Goal: Consume media (video, audio): Consume media (video, audio)

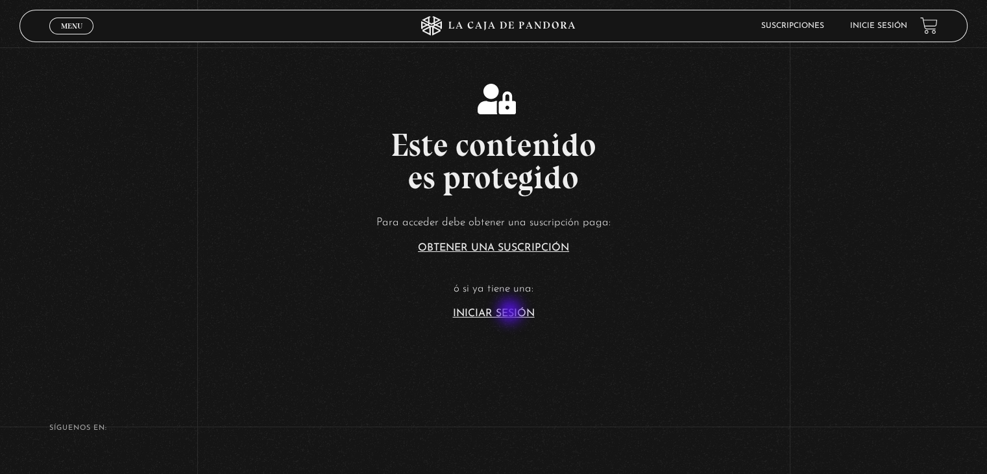
click at [511, 312] on link "Iniciar Sesión" at bounding box center [494, 313] width 82 height 10
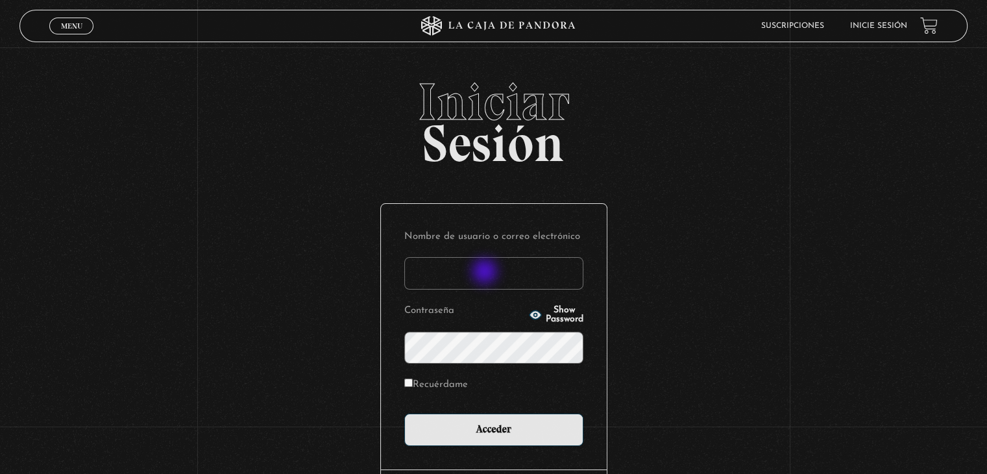
click at [486, 273] on input "Nombre de usuario o correo electrónico" at bounding box center [493, 273] width 179 height 32
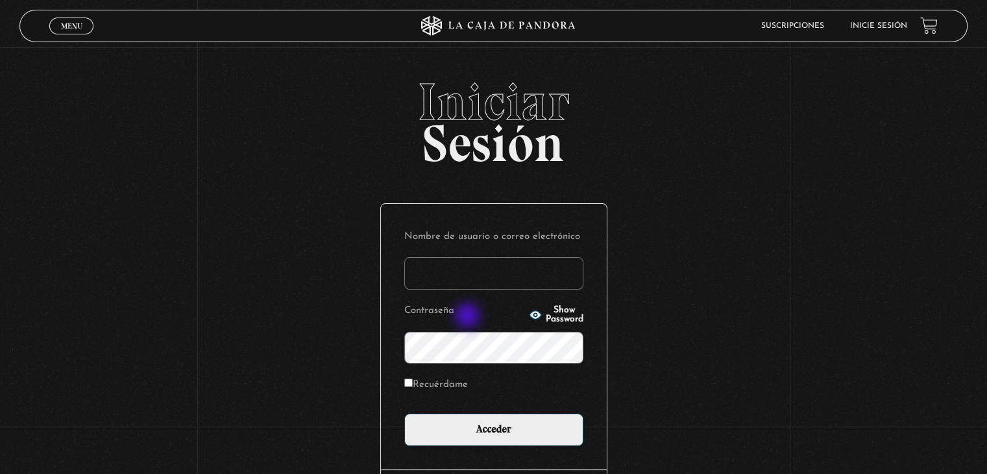
type input "[EMAIL_ADDRESS][DOMAIN_NAME]"
click at [404, 413] on input "Acceder" at bounding box center [493, 429] width 179 height 32
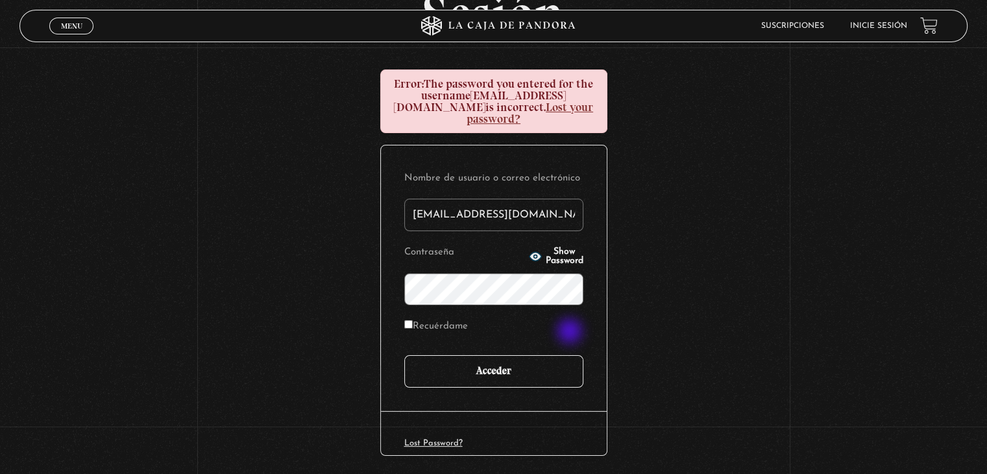
scroll to position [164, 0]
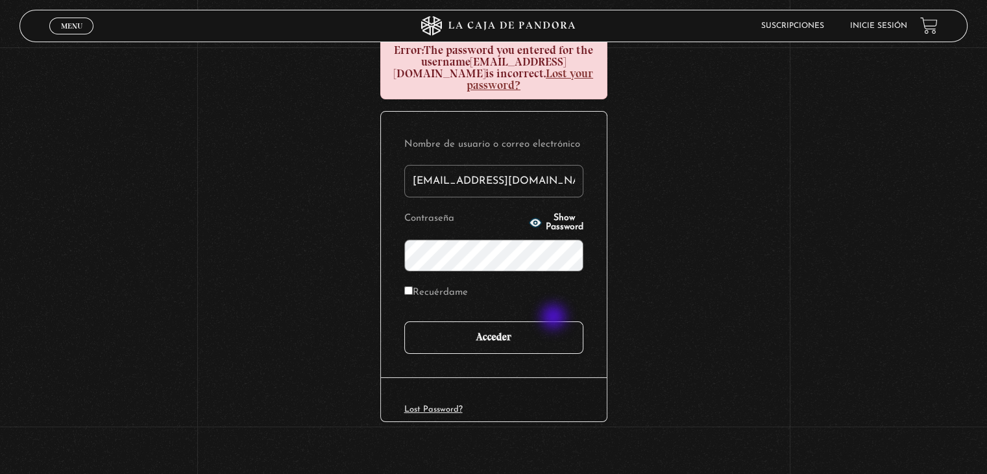
click at [555, 321] on input "Acceder" at bounding box center [493, 337] width 179 height 32
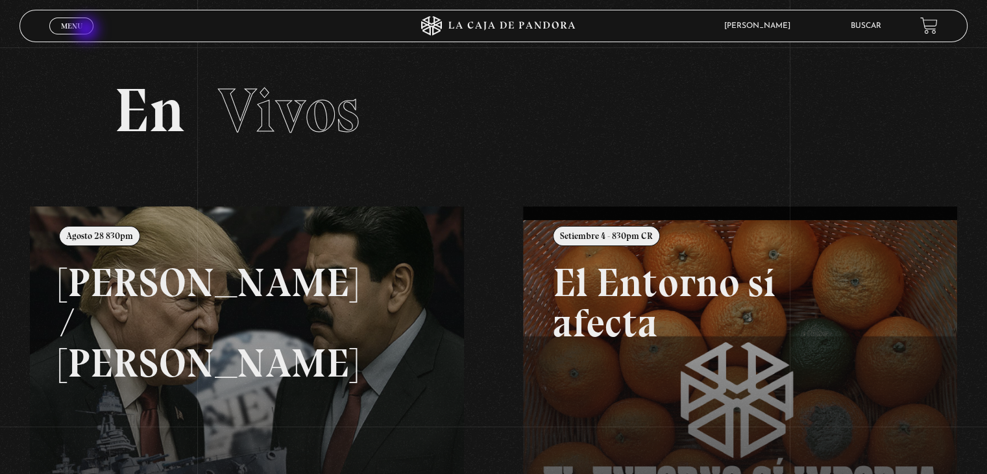
click at [88, 31] on link "Menu Cerrar" at bounding box center [71, 26] width 44 height 17
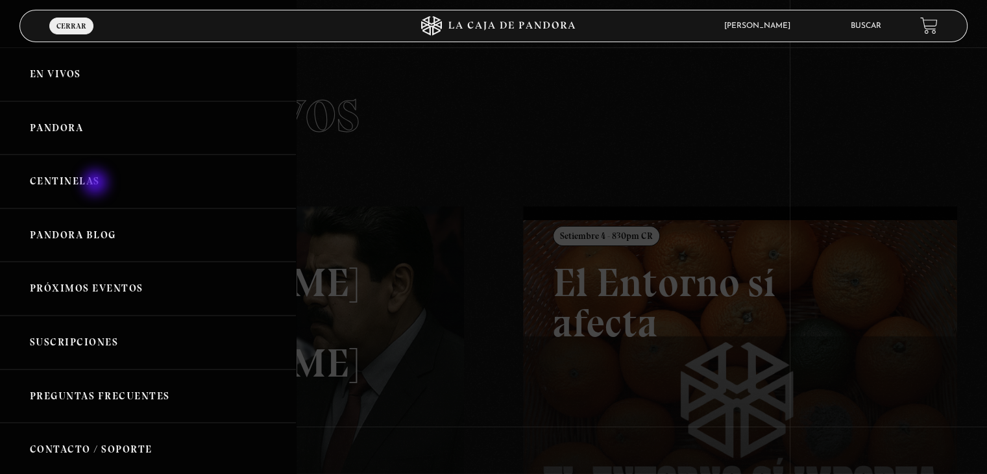
click at [98, 182] on link "Centinelas" at bounding box center [148, 181] width 296 height 54
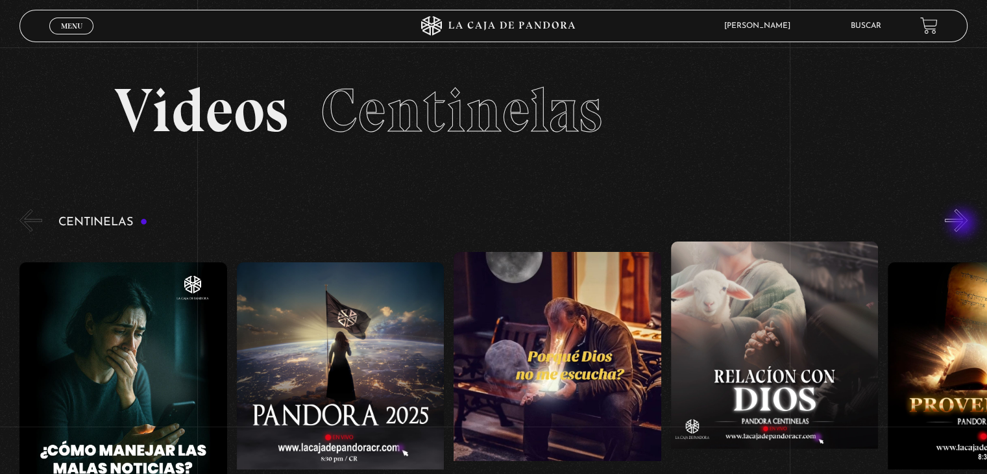
click at [964, 224] on button "»" at bounding box center [956, 220] width 23 height 23
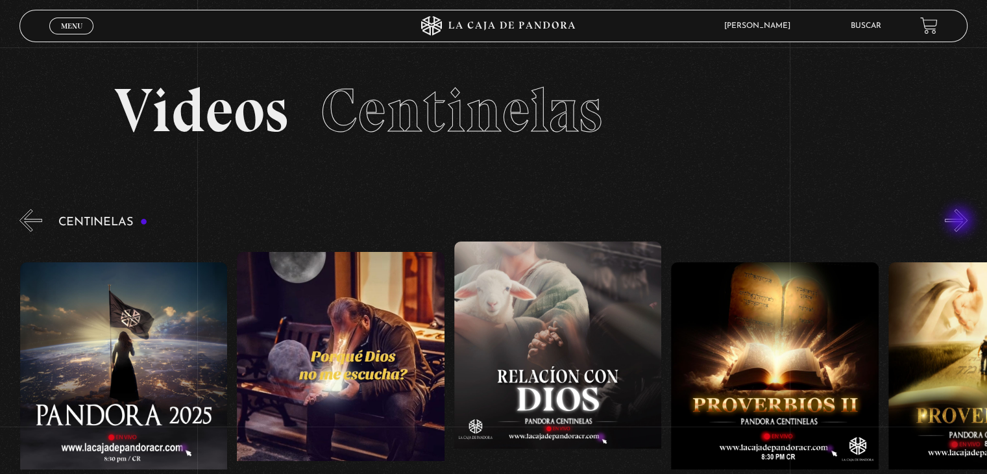
click at [961, 221] on button "»" at bounding box center [956, 220] width 23 height 23
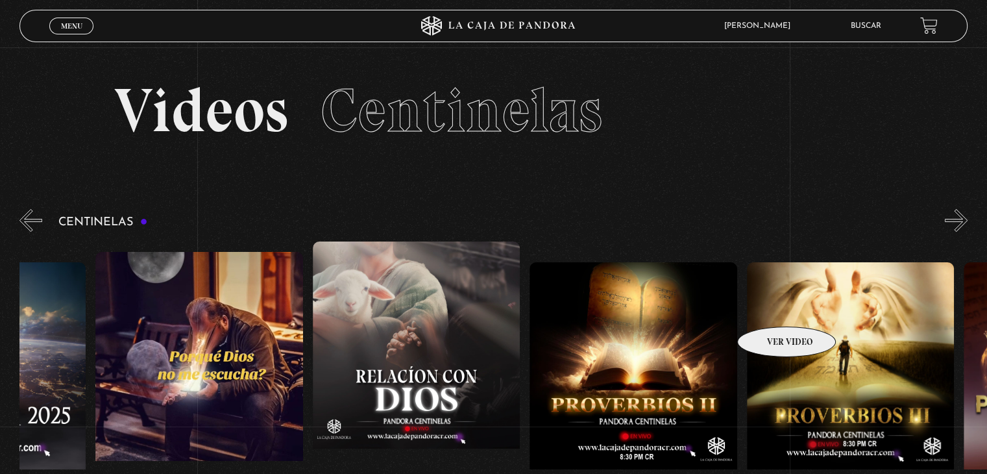
drag, startPoint x: 713, startPoint y: 312, endPoint x: 467, endPoint y: 351, distance: 249.2
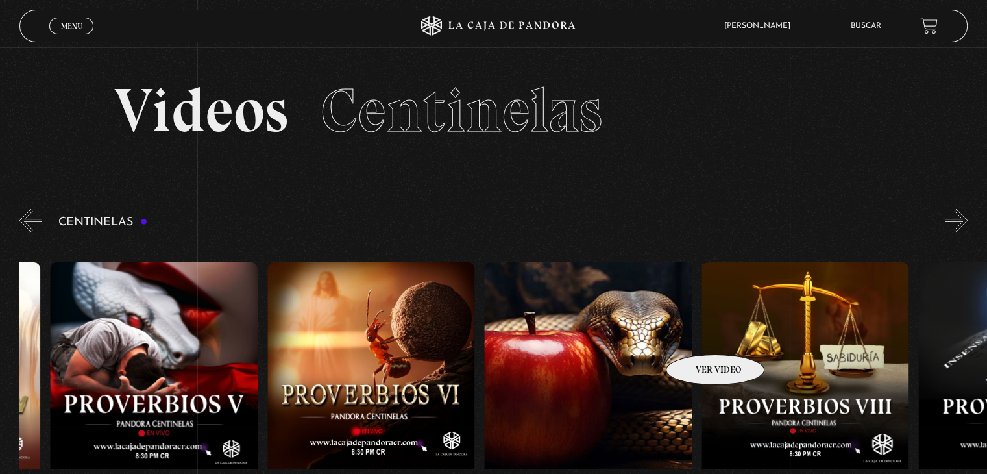
drag, startPoint x: 698, startPoint y: 335, endPoint x: 390, endPoint y: 344, distance: 307.8
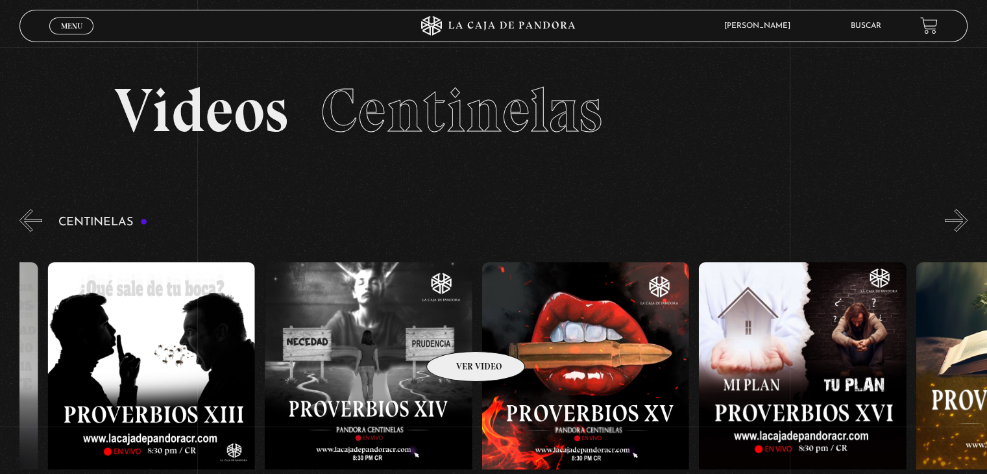
scroll to position [0, 3342]
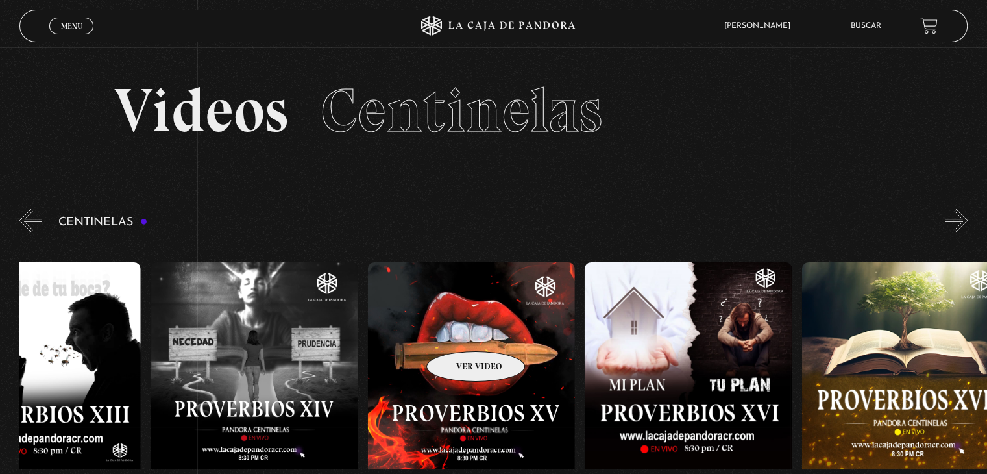
drag, startPoint x: 725, startPoint y: 331, endPoint x: 453, endPoint y: 332, distance: 272.0
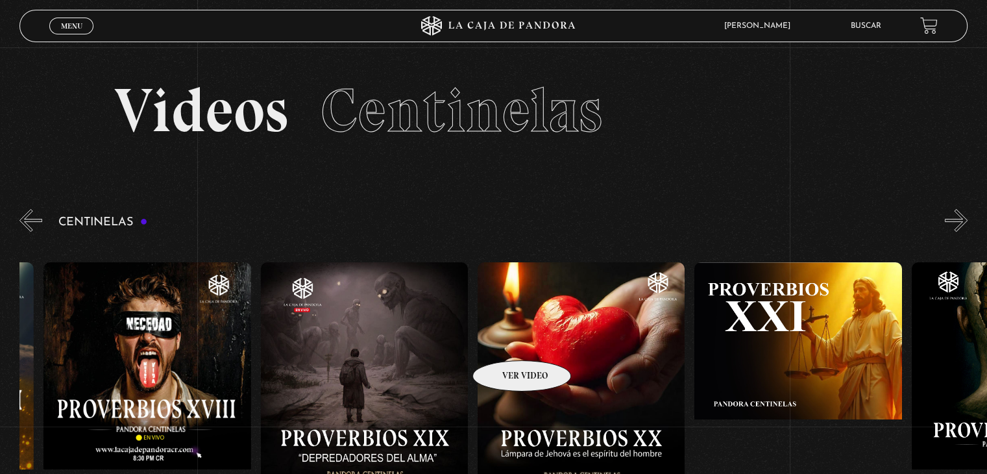
scroll to position [0, 4350]
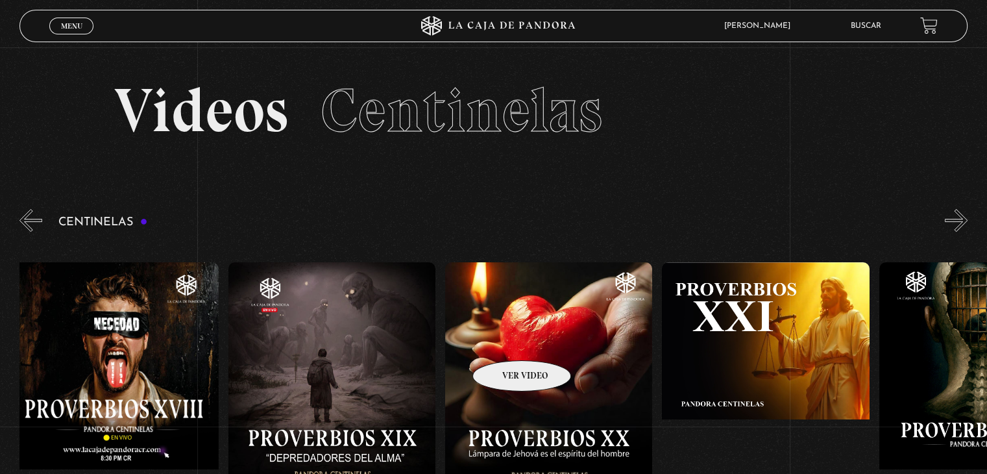
drag, startPoint x: 672, startPoint y: 338, endPoint x: 505, endPoint y: 341, distance: 167.5
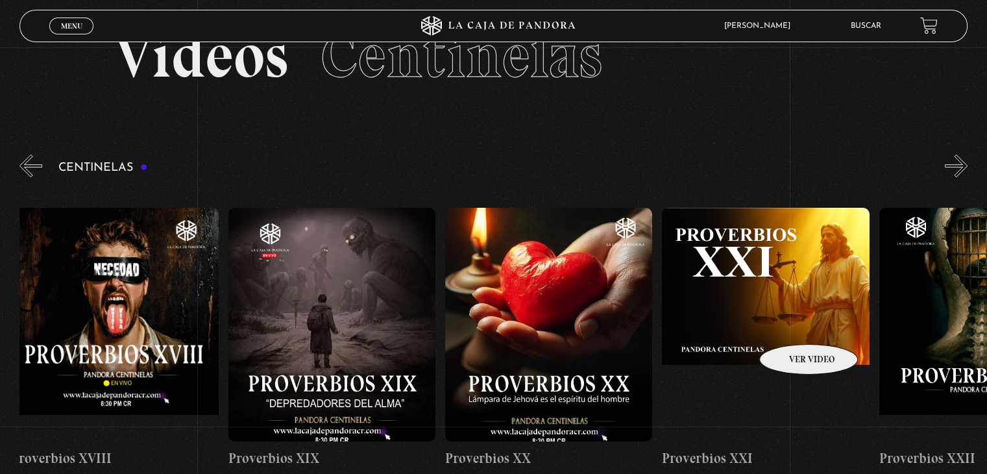
scroll to position [65, 0]
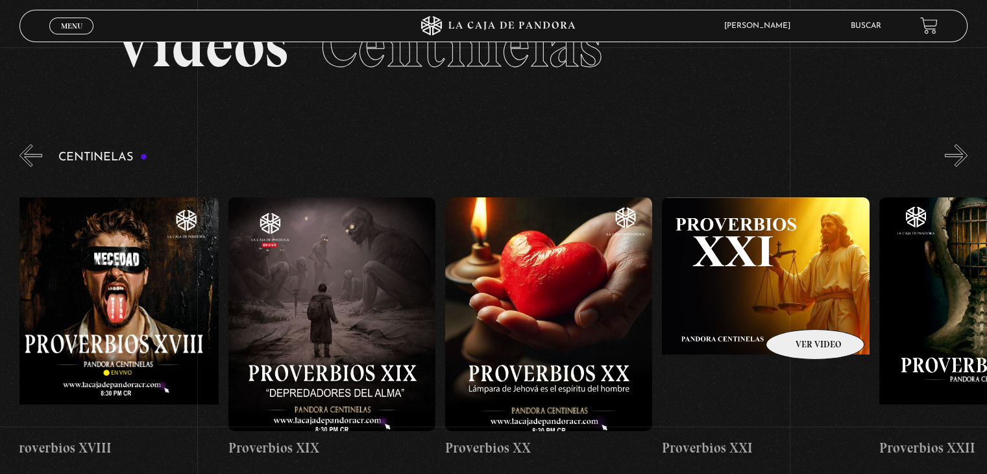
click at [798, 310] on figure at bounding box center [765, 314] width 207 height 234
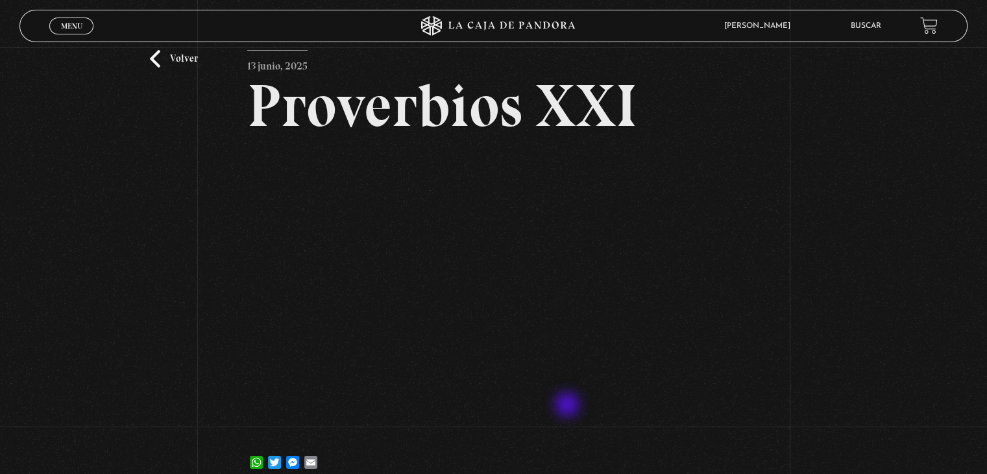
scroll to position [130, 0]
